Goal: Find specific page/section: Find specific page/section

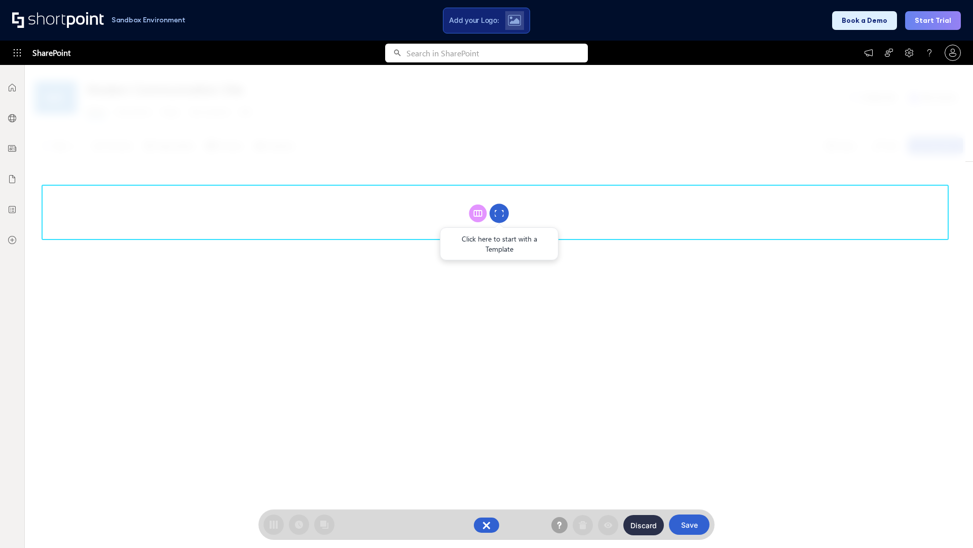
click at [499, 213] on circle at bounding box center [499, 213] width 19 height 19
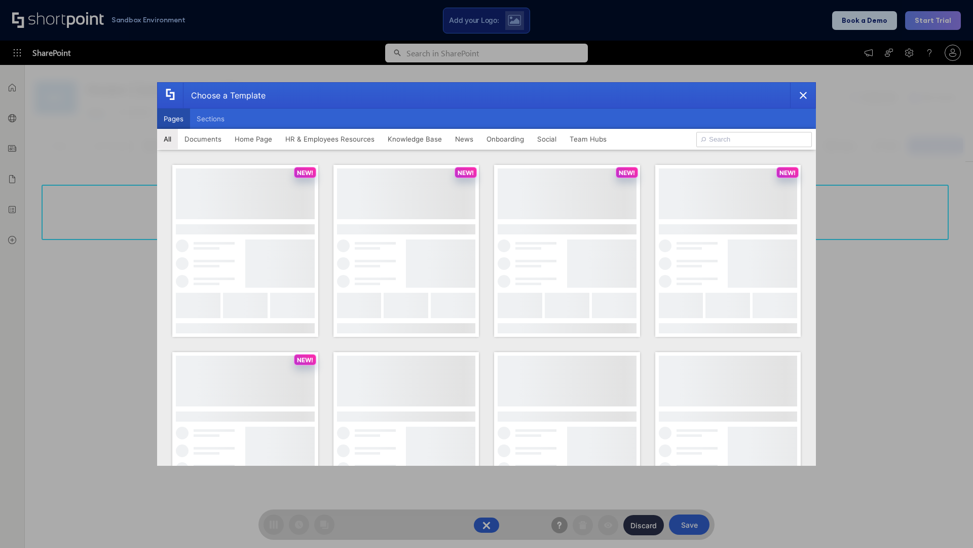
click at [173, 119] on button "Pages" at bounding box center [173, 119] width 33 height 20
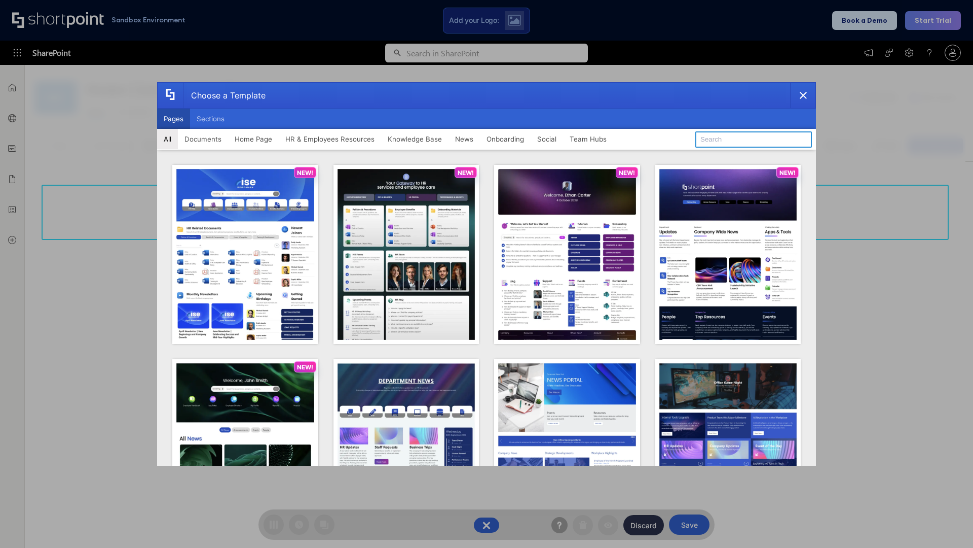
type input "HR 6"
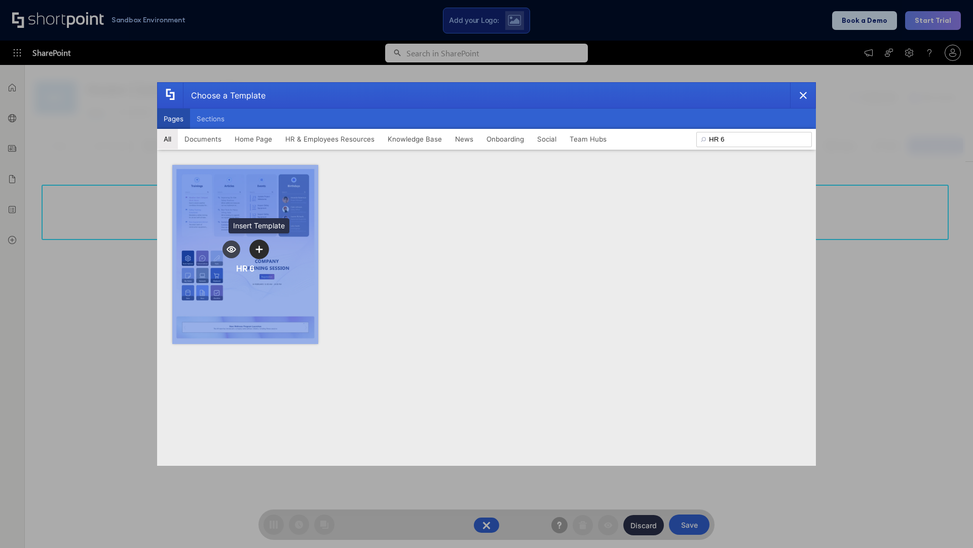
click at [259, 249] on icon "template selector" at bounding box center [259, 248] width 7 height 7
